Goal: Task Accomplishment & Management: Manage account settings

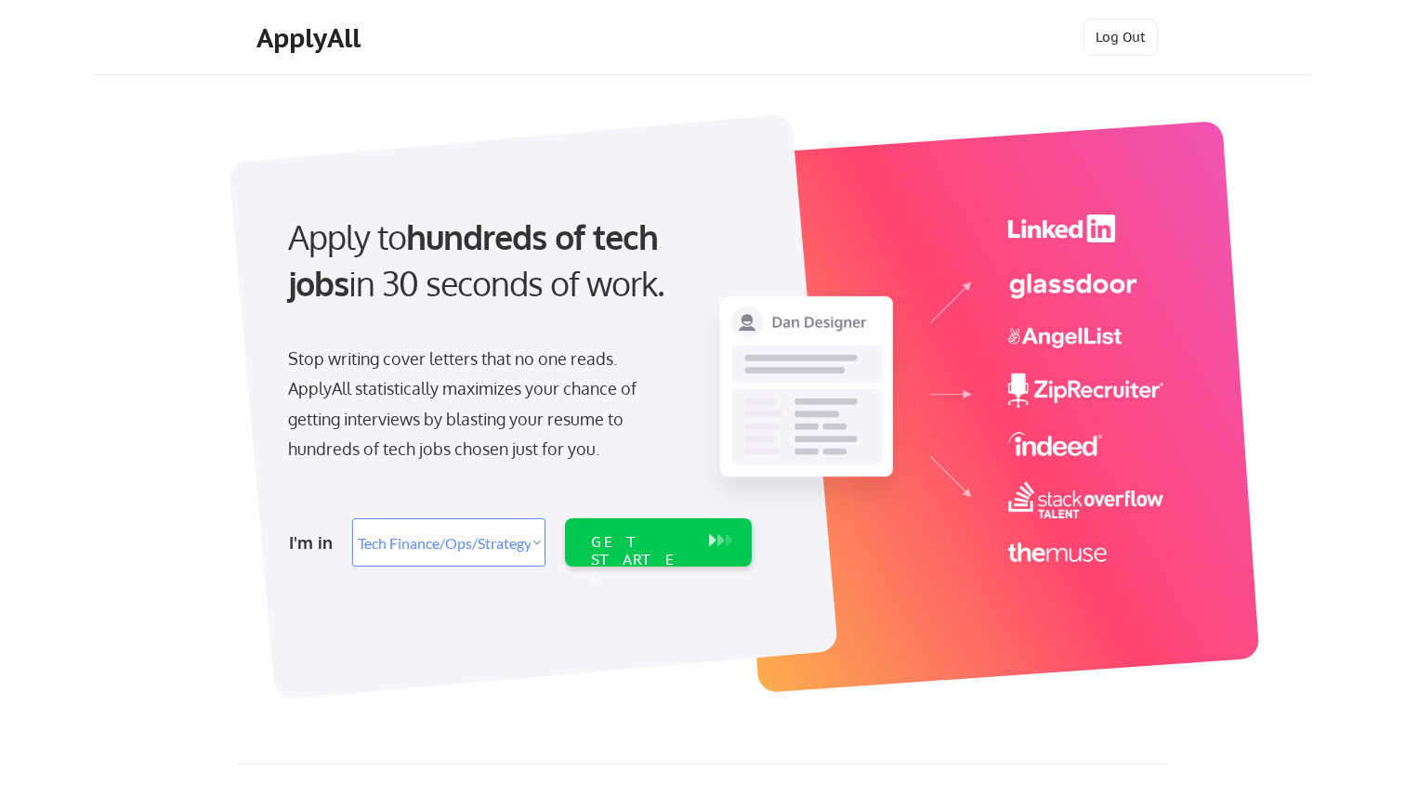
select select ""tech_finance_biz_ops_cos""
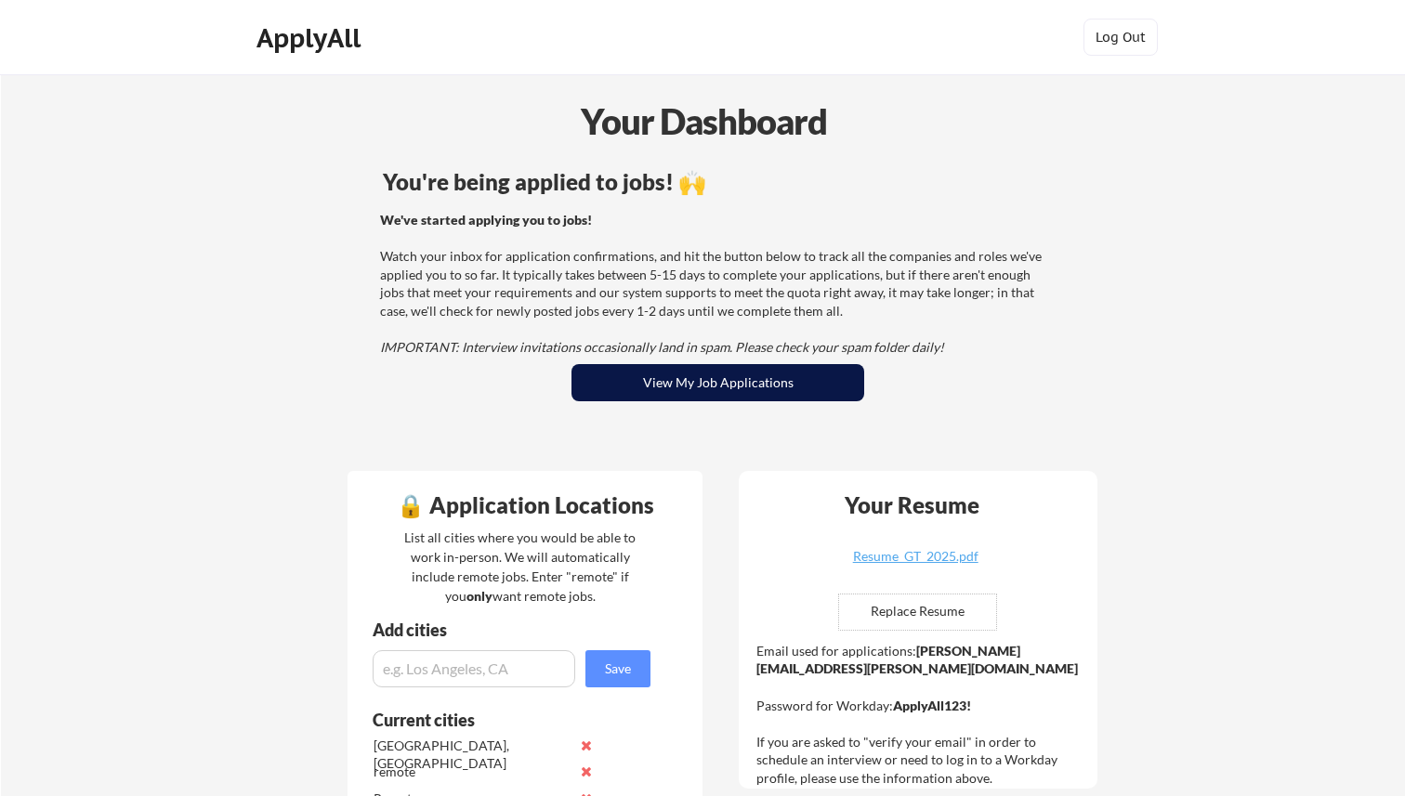
click at [695, 387] on button "View My Job Applications" at bounding box center [717, 382] width 293 height 37
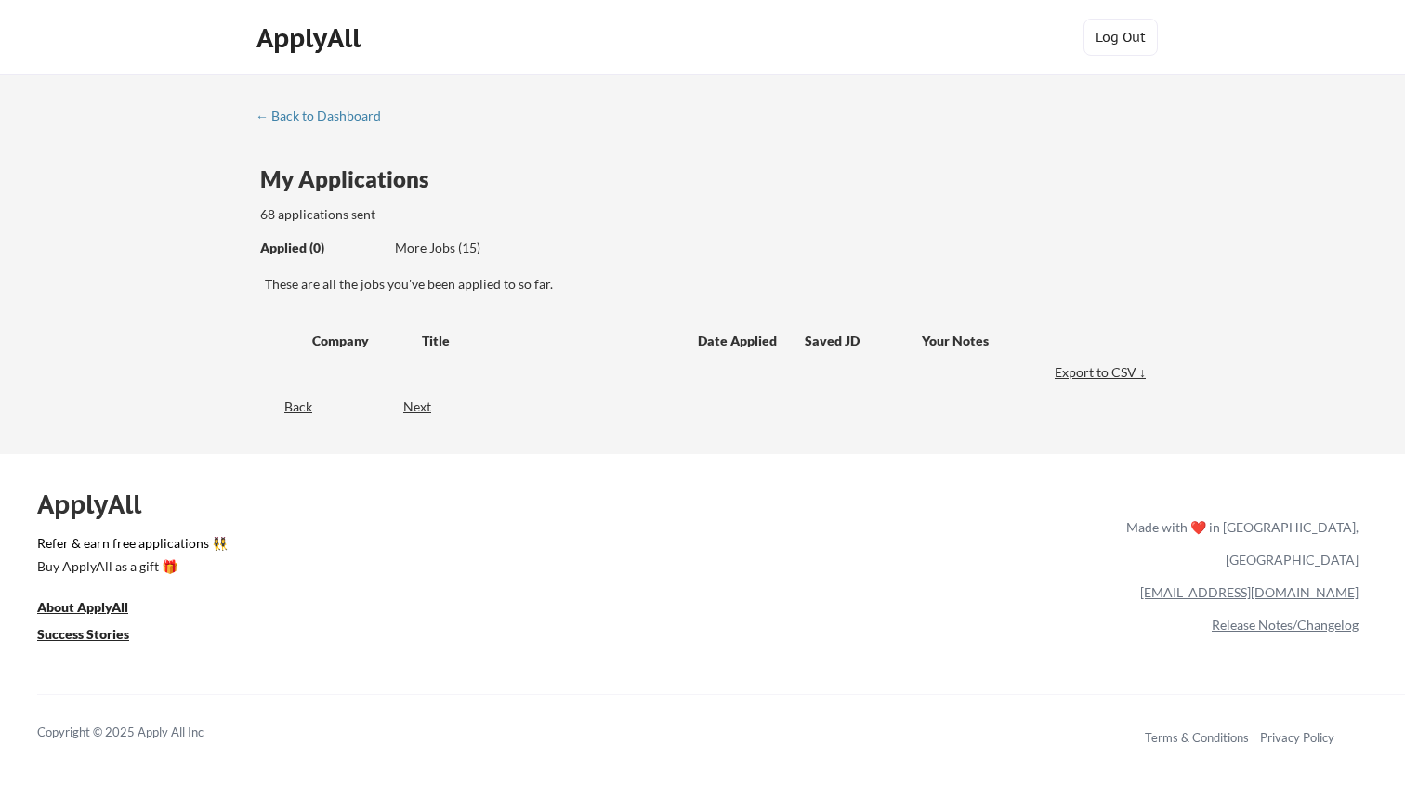
click at [430, 246] on div "More Jobs (15)" at bounding box center [463, 248] width 137 height 19
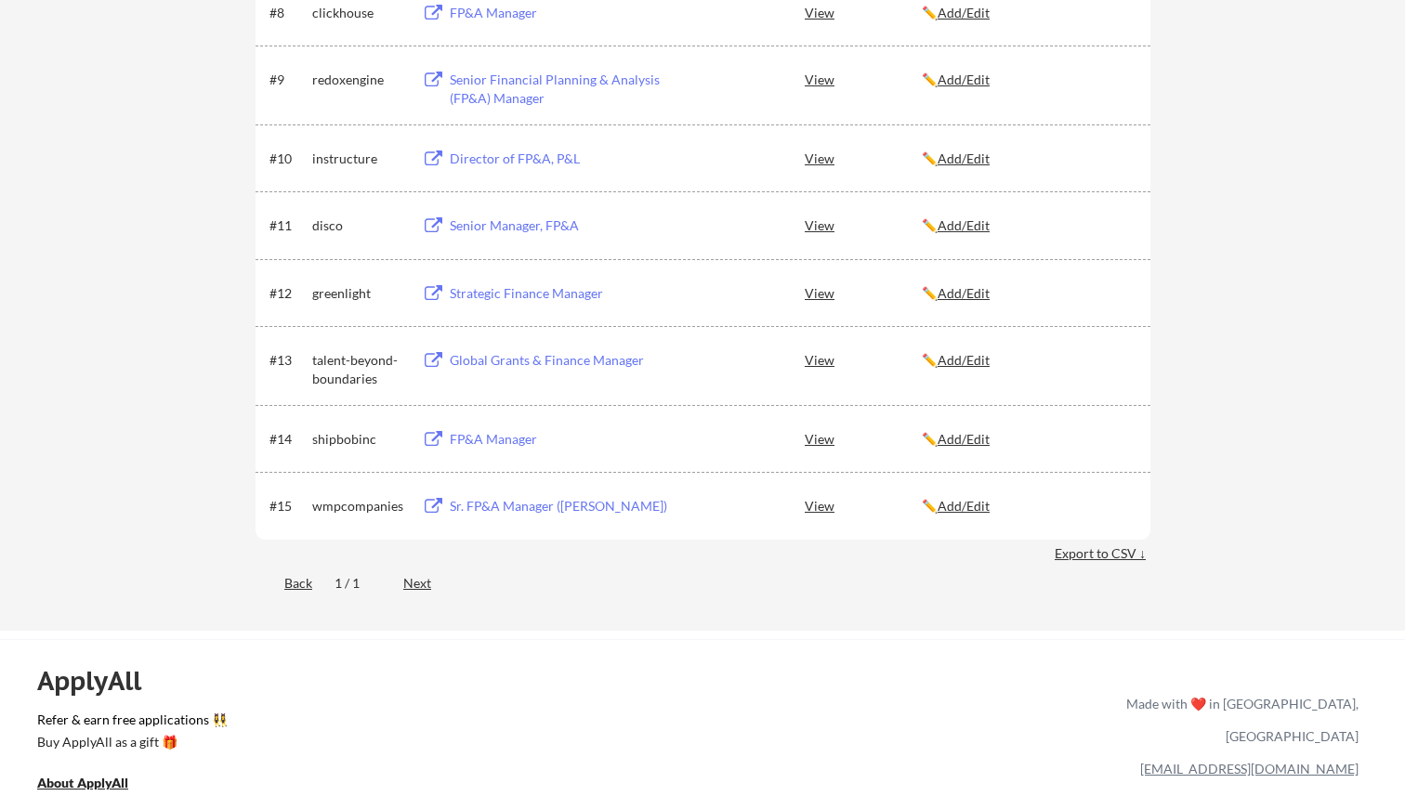
scroll to position [806, 0]
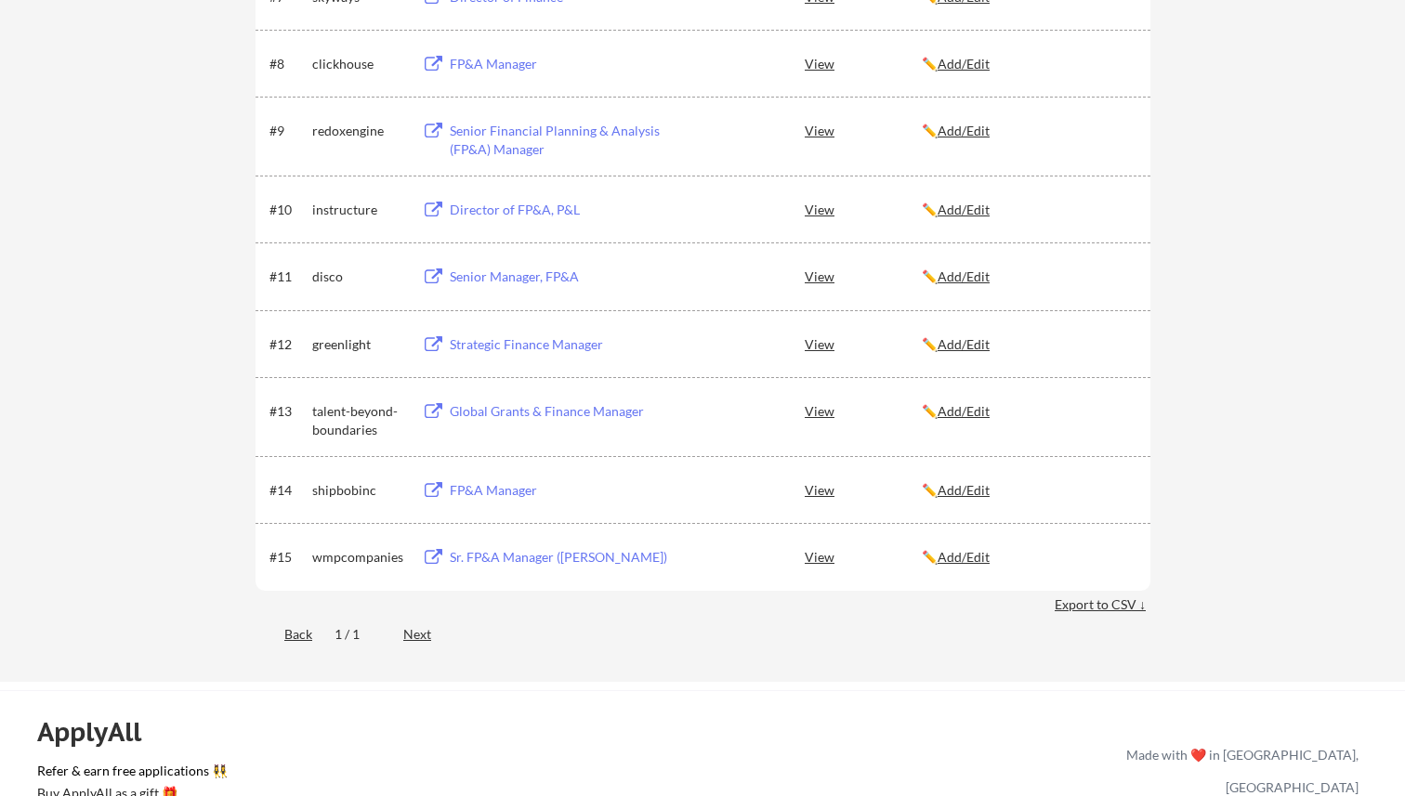
click at [554, 563] on div "Sr. FP&A Manager (Vega)" at bounding box center [565, 557] width 230 height 19
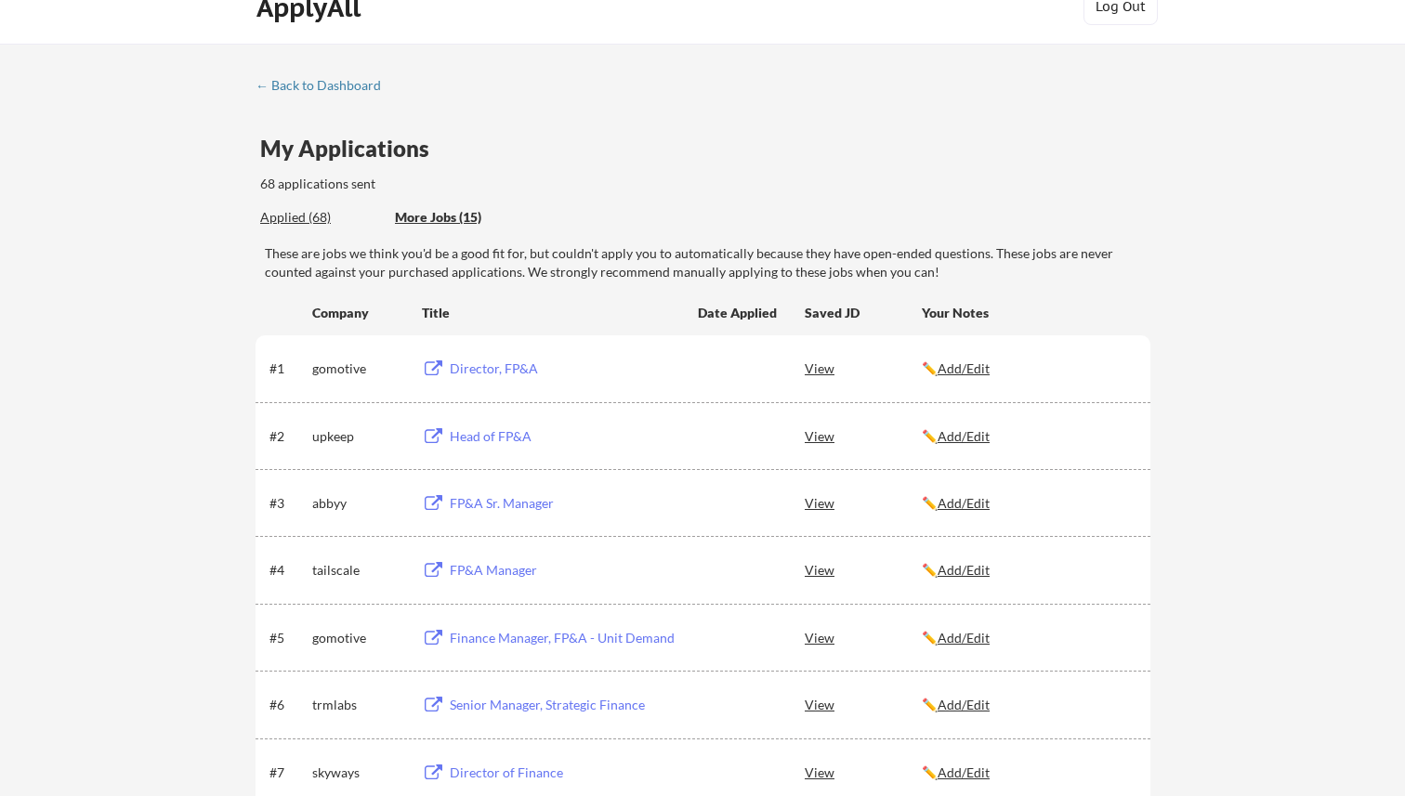
scroll to position [0, 0]
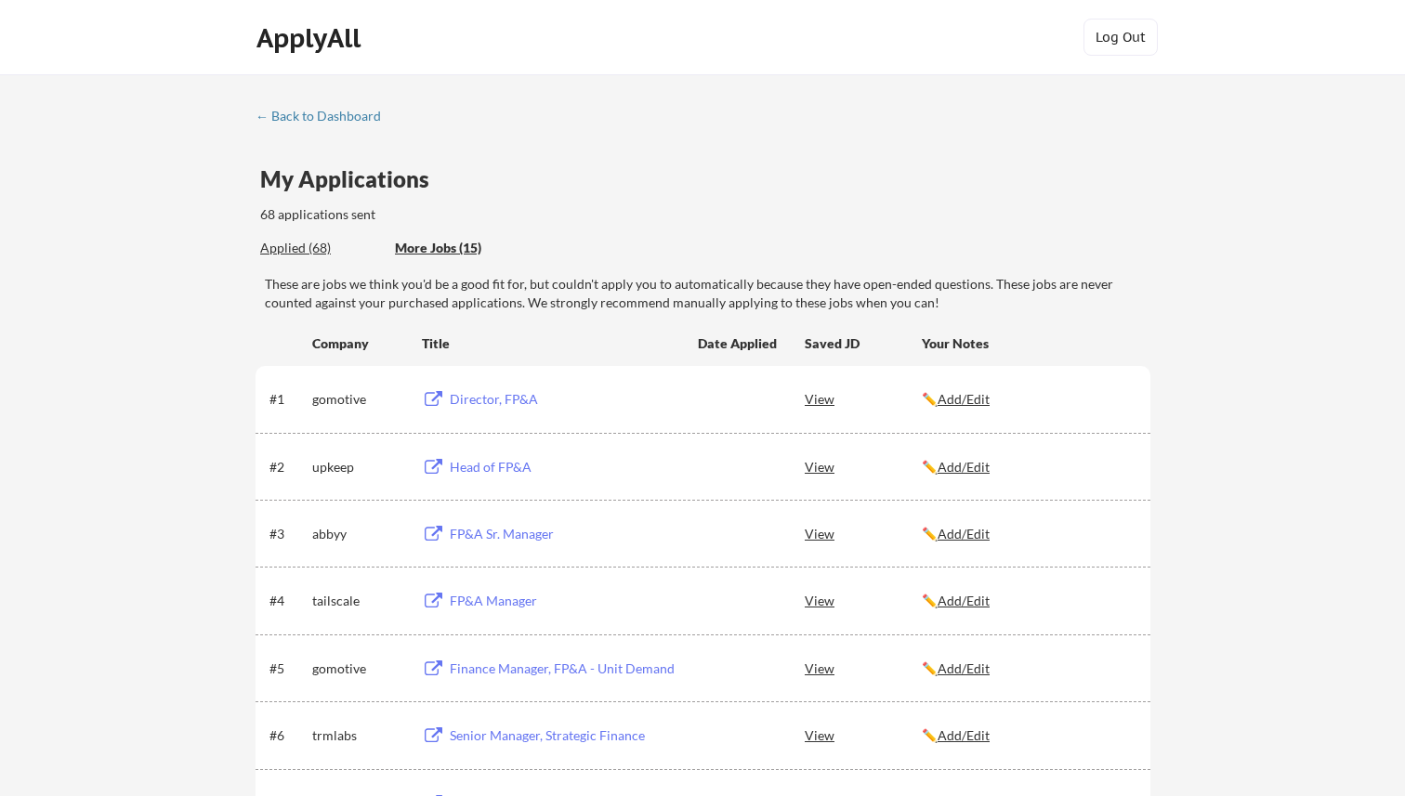
click at [309, 249] on div "Applied (68)" at bounding box center [320, 248] width 121 height 19
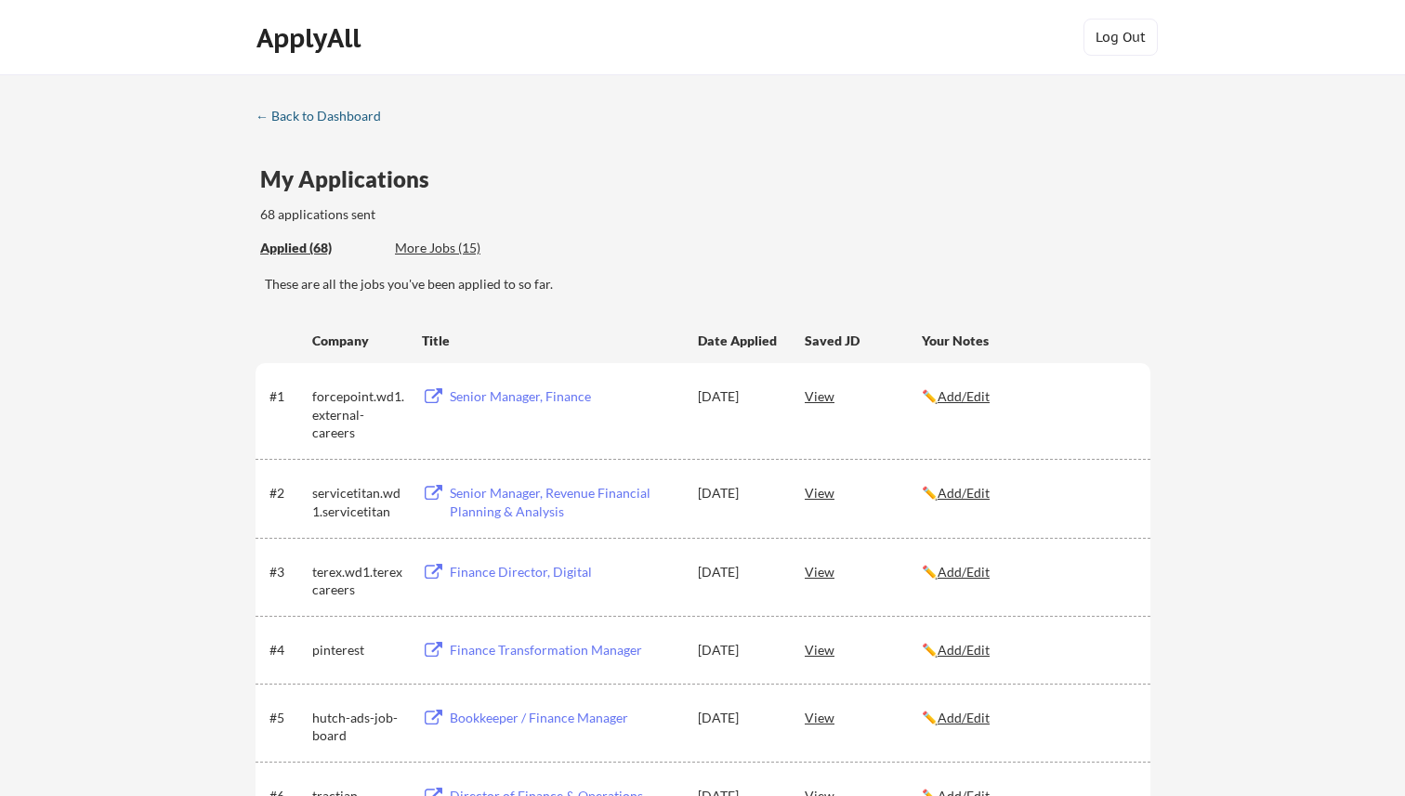
click at [295, 122] on div "← Back to Dashboard" at bounding box center [325, 116] width 139 height 13
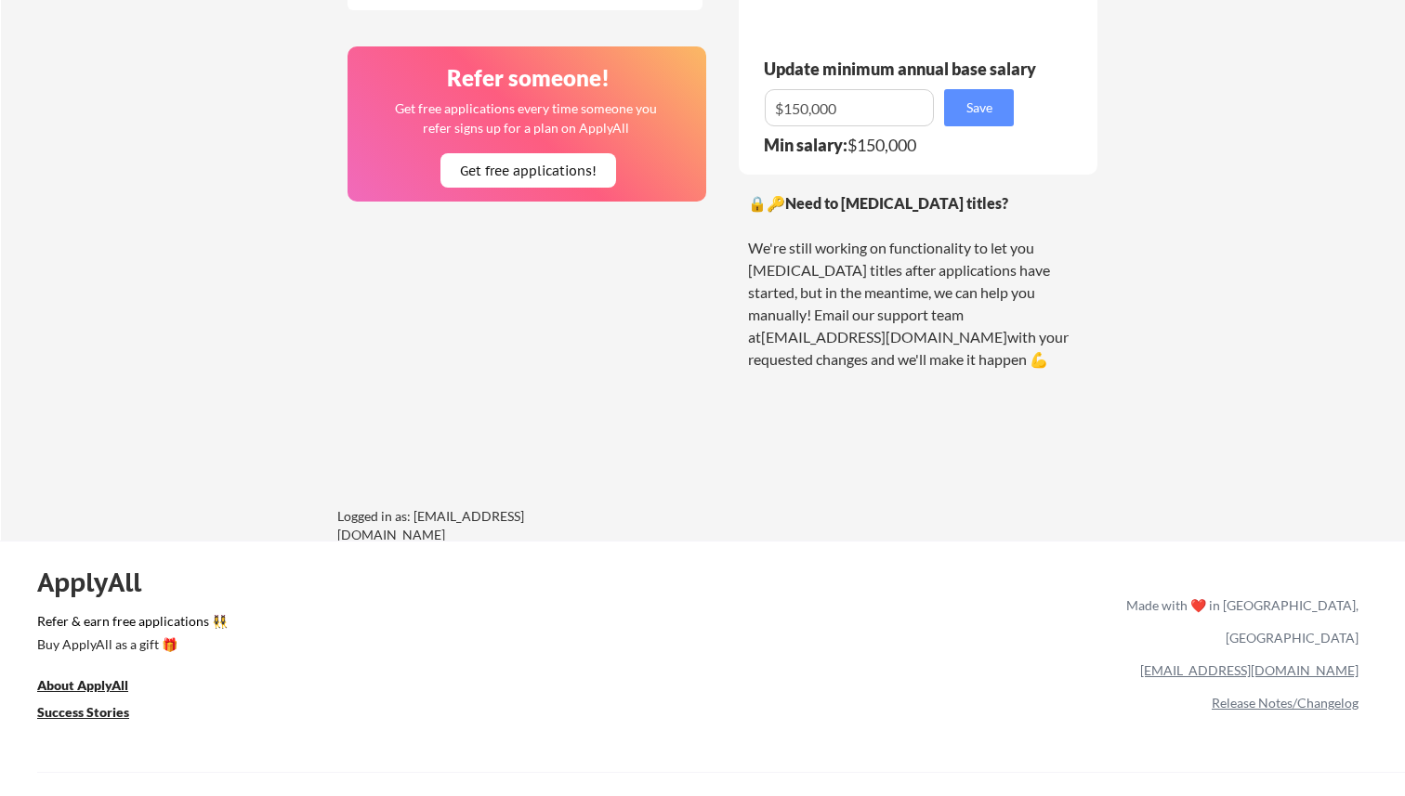
scroll to position [1414, 0]
